Goal: Information Seeking & Learning: Compare options

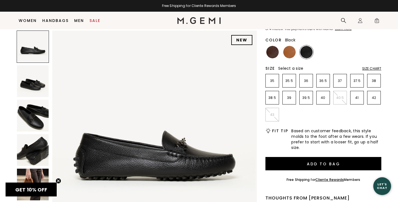
click at [37, 187] on div "GET 10% OFF Close teaser" at bounding box center [31, 190] width 51 height 14
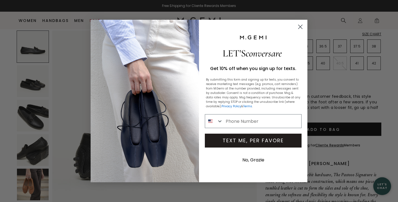
scroll to position [98, 0]
click at [37, 187] on div "Close dialog LET'S conversare Get 10% off when you sign up for texts. By submit…" at bounding box center [199, 101] width 398 height 202
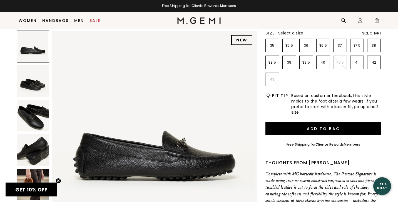
click at [36, 175] on img at bounding box center [33, 185] width 32 height 32
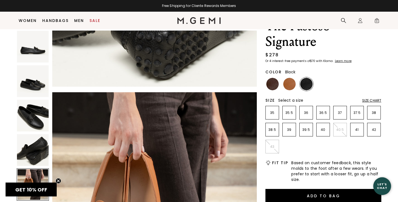
scroll to position [25, 0]
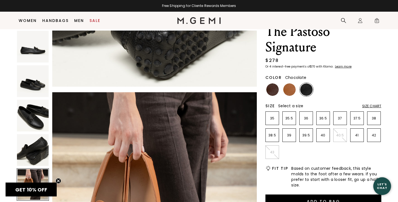
click at [277, 92] on img at bounding box center [272, 89] width 13 height 13
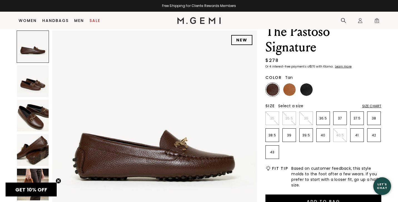
click at [289, 92] on img at bounding box center [289, 89] width 13 height 13
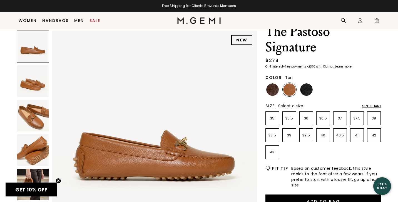
scroll to position [27, 0]
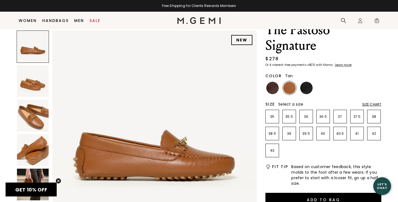
click at [40, 111] on img at bounding box center [33, 116] width 32 height 32
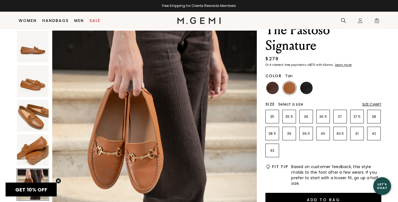
scroll to position [870, 0]
